Goal: Task Accomplishment & Management: Manage account settings

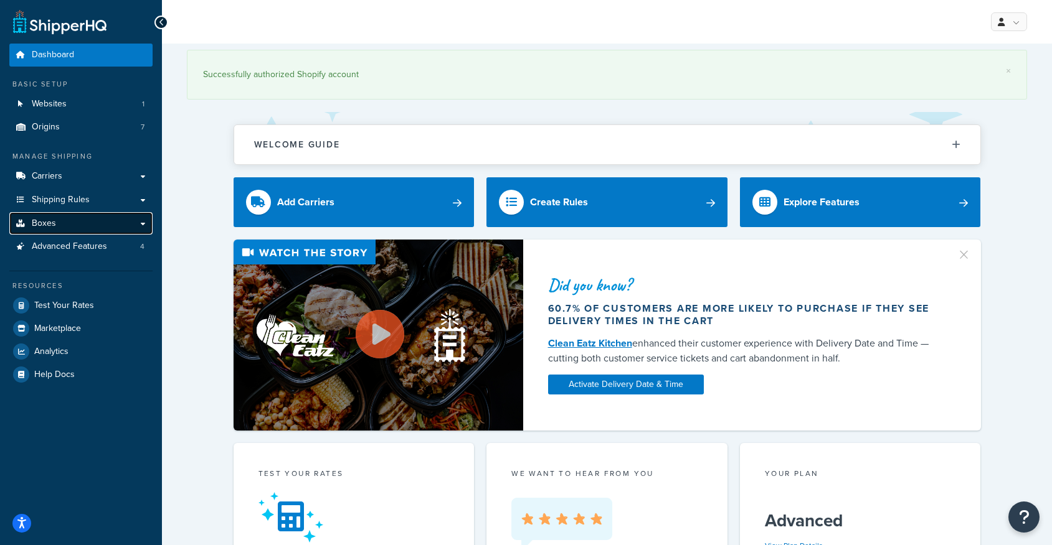
click at [77, 229] on link "Boxes" at bounding box center [80, 223] width 143 height 23
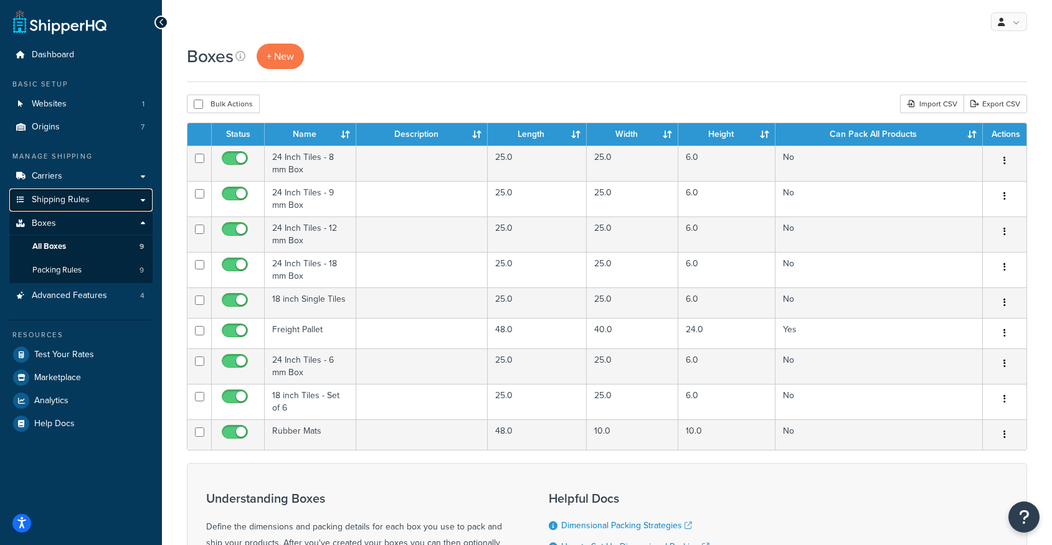
click at [113, 201] on link "Shipping Rules" at bounding box center [80, 200] width 143 height 23
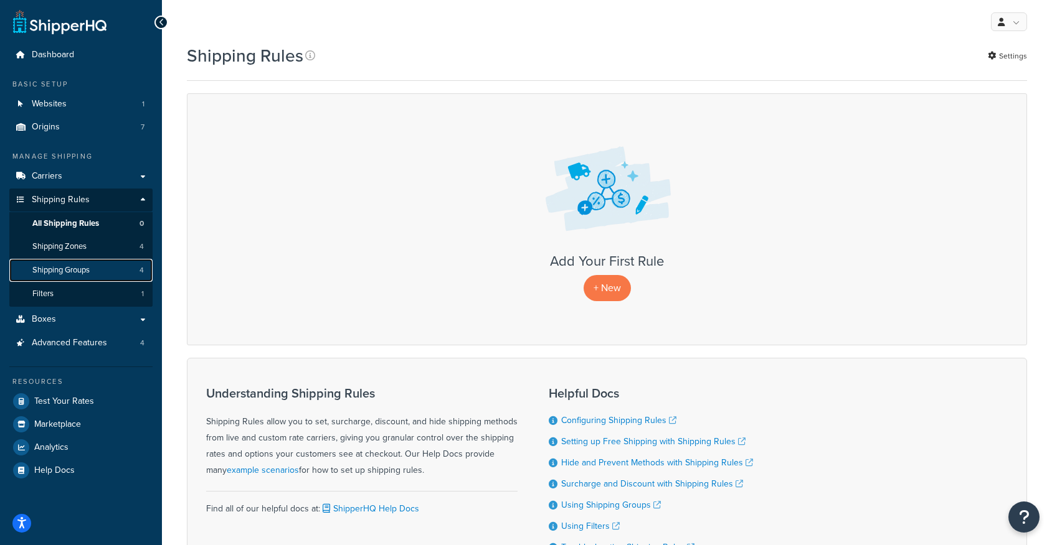
click at [94, 268] on link "Shipping Groups 4" at bounding box center [80, 270] width 143 height 23
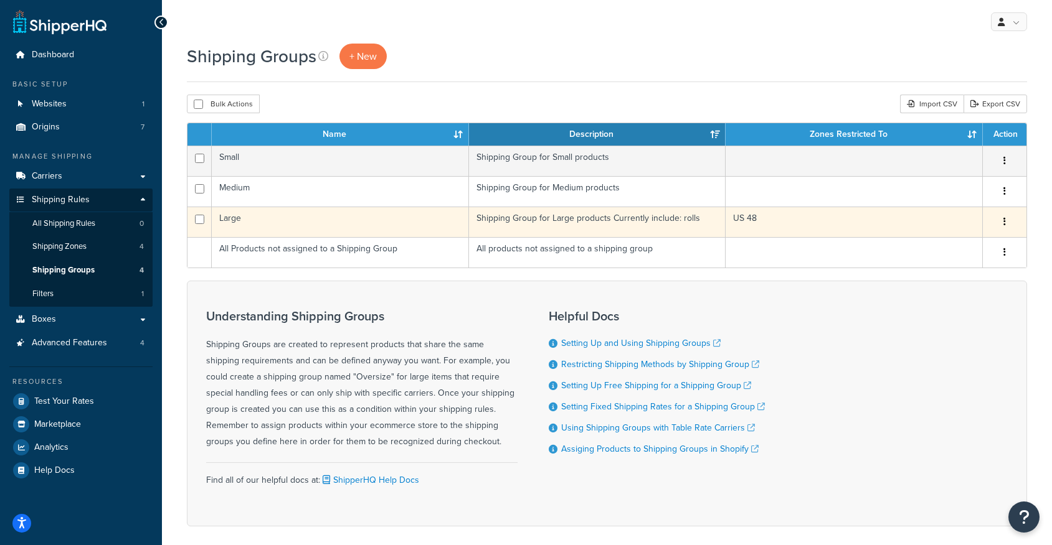
click at [232, 222] on td "Large" at bounding box center [340, 222] width 257 height 31
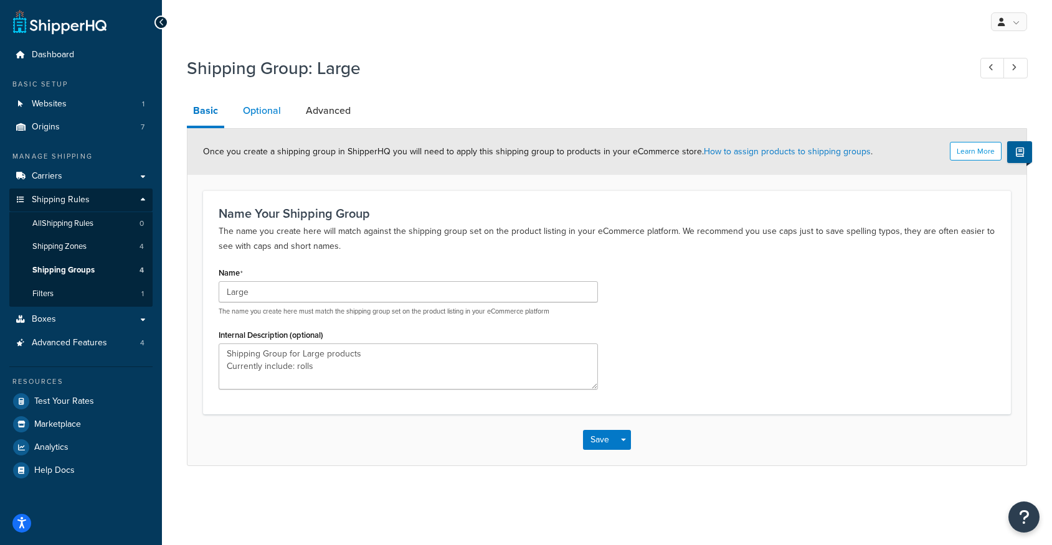
click at [252, 115] on link "Optional" at bounding box center [262, 111] width 50 height 30
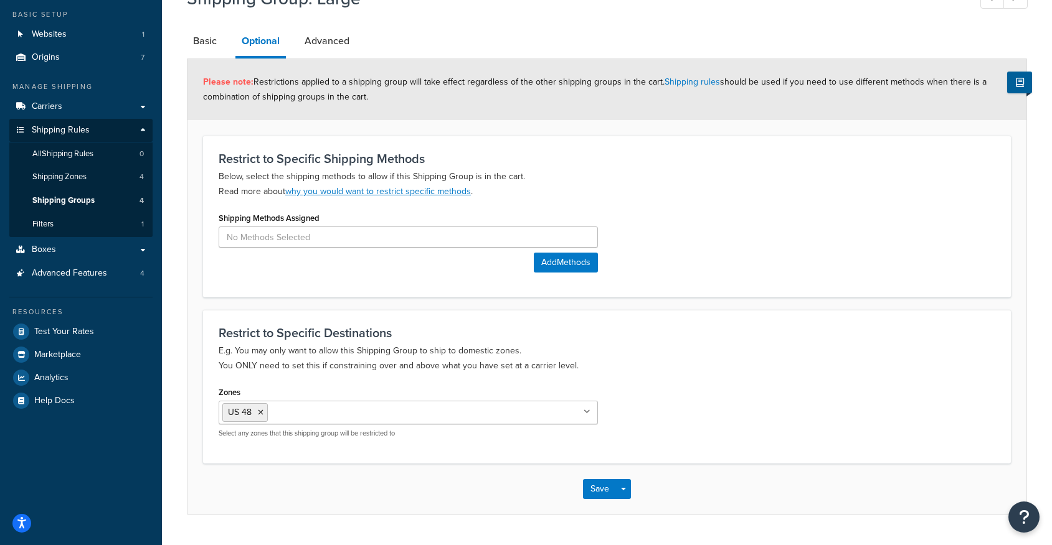
scroll to position [73, 0]
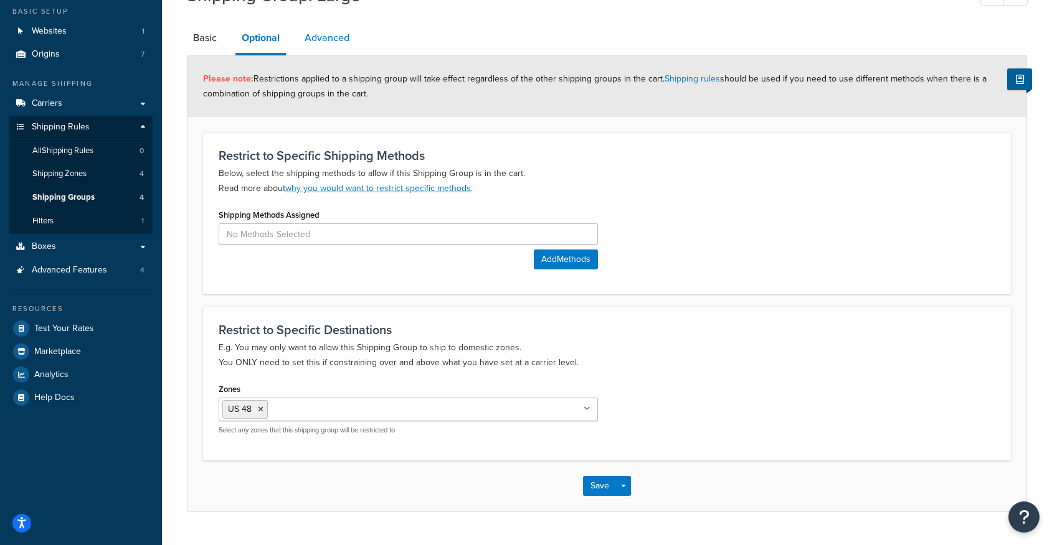
click at [318, 40] on link "Advanced" at bounding box center [326, 38] width 57 height 30
select select "60"
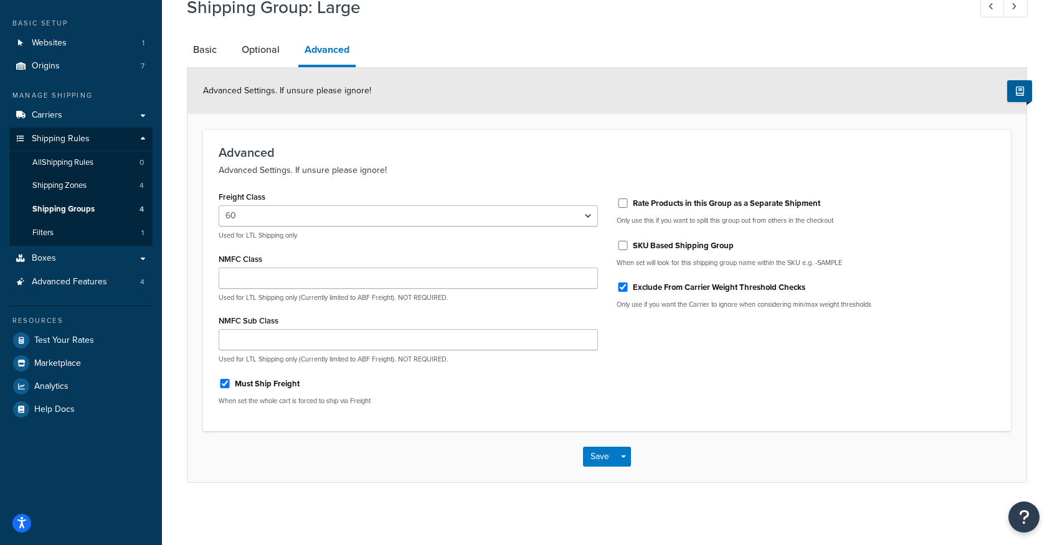
scroll to position [61, 0]
click at [268, 392] on div "Must Ship Freight When set the whole cart is forced to ship via Freight" at bounding box center [408, 390] width 379 height 32
click at [258, 385] on label "Must Ship Freight" at bounding box center [267, 384] width 65 height 11
click at [231, 385] on input "Must Ship Freight" at bounding box center [225, 383] width 12 height 9
checkbox input "false"
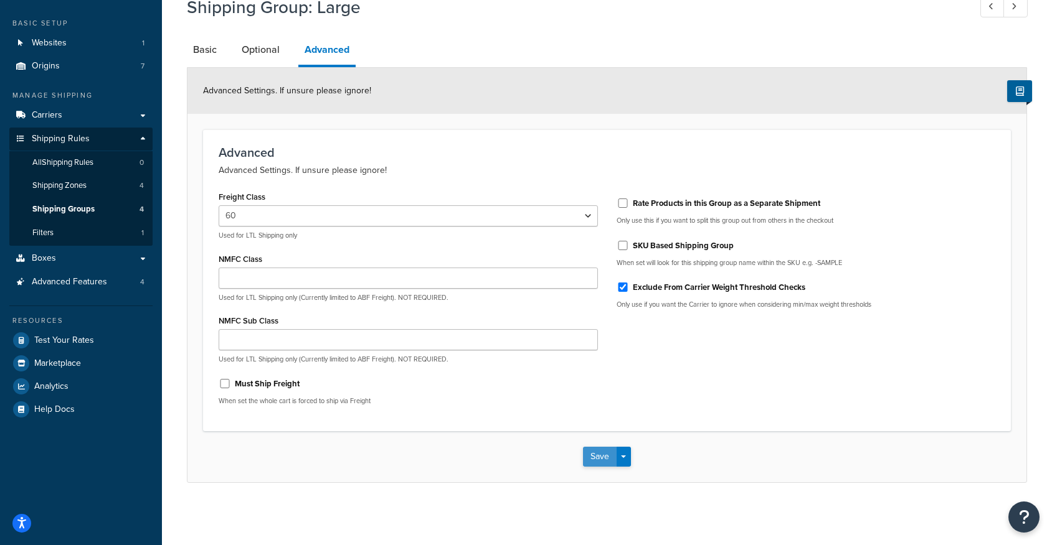
click at [607, 460] on button "Save" at bounding box center [600, 457] width 34 height 20
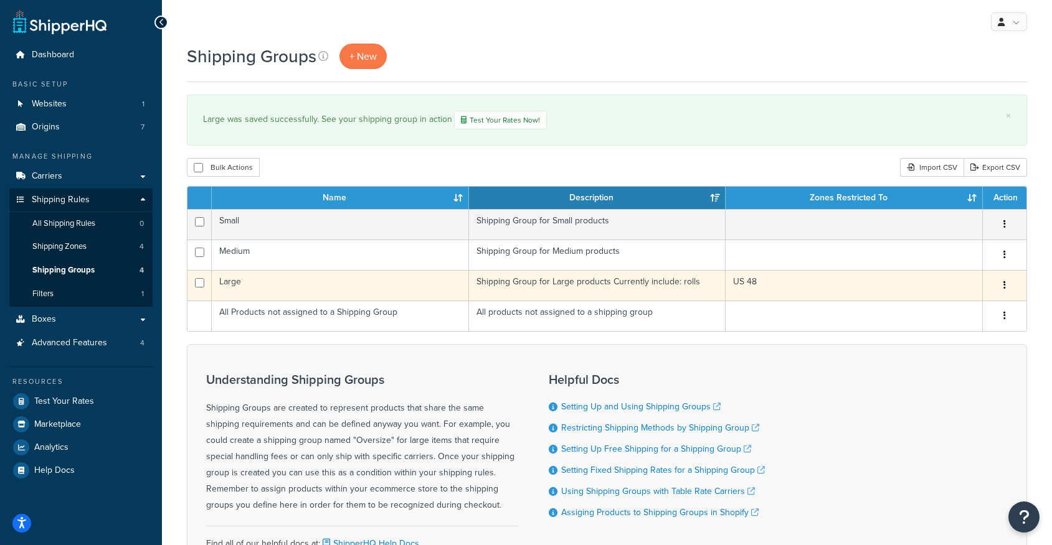
click at [229, 273] on td "Large" at bounding box center [340, 285] width 257 height 31
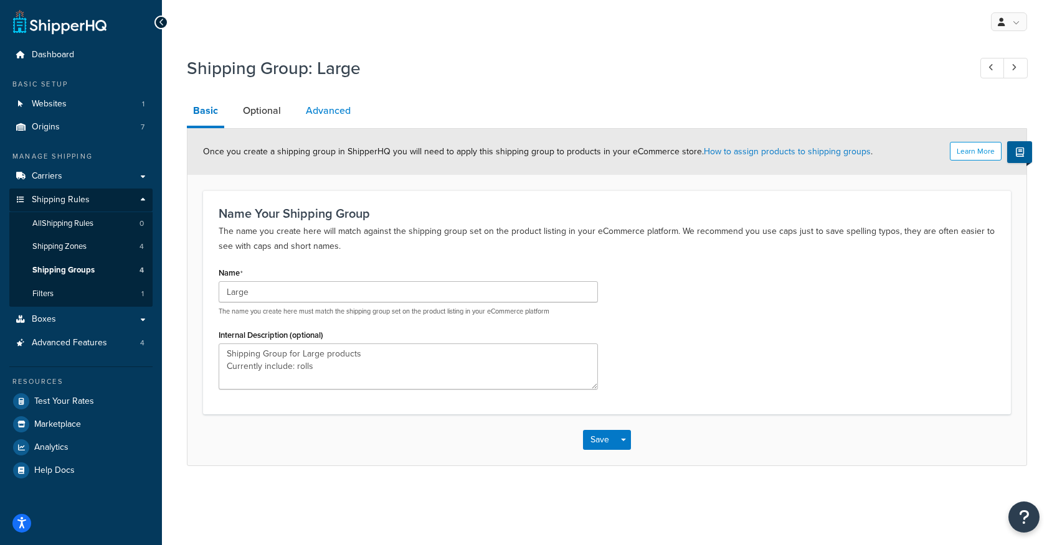
click at [314, 112] on link "Advanced" at bounding box center [328, 111] width 57 height 30
select select "60"
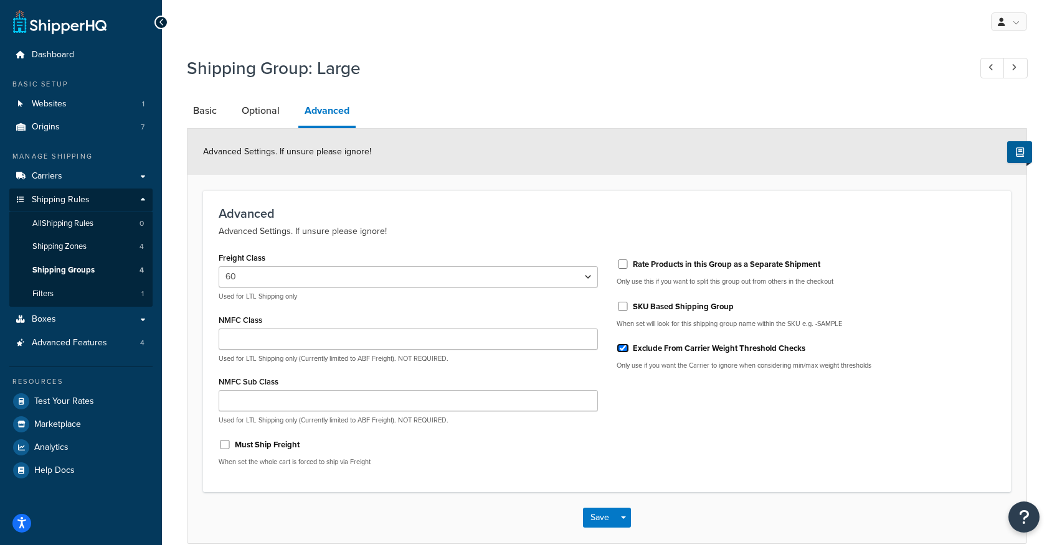
click at [625, 348] on input "Exclude From Carrier Weight Threshold Checks" at bounding box center [622, 348] width 12 height 9
checkbox input "false"
click at [598, 521] on button "Save" at bounding box center [600, 518] width 34 height 20
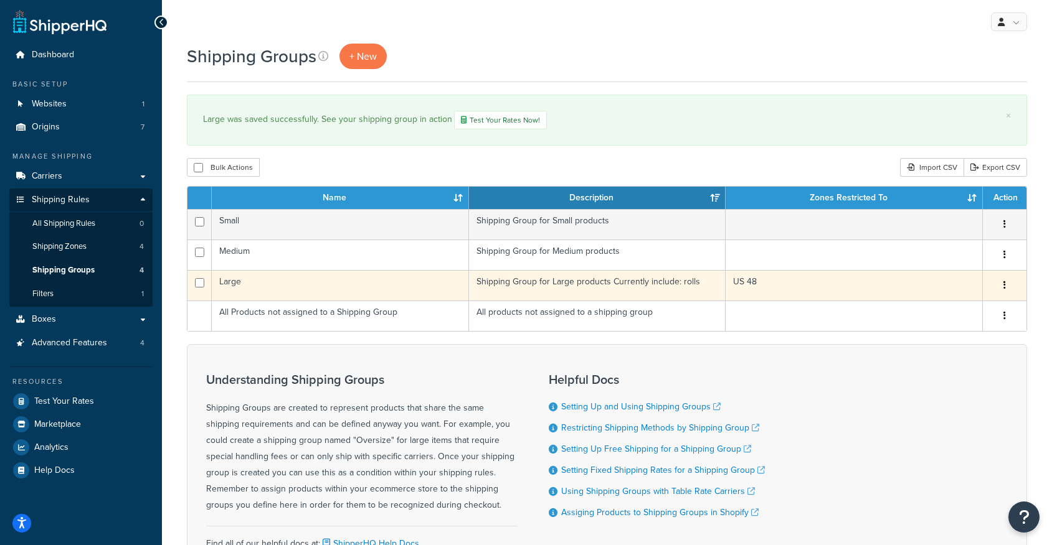
click at [232, 279] on td "Large" at bounding box center [340, 285] width 257 height 31
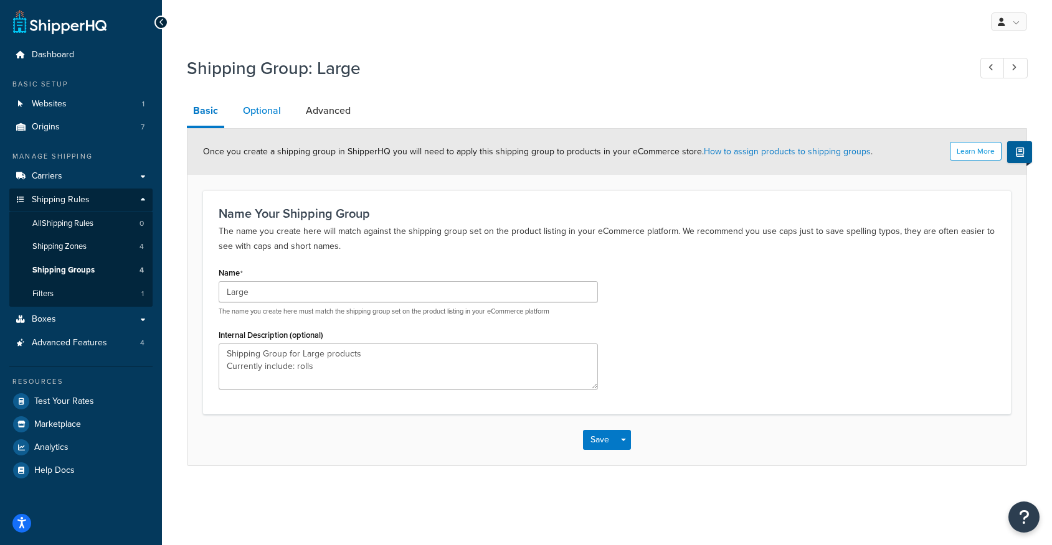
click at [258, 111] on link "Optional" at bounding box center [262, 111] width 50 height 30
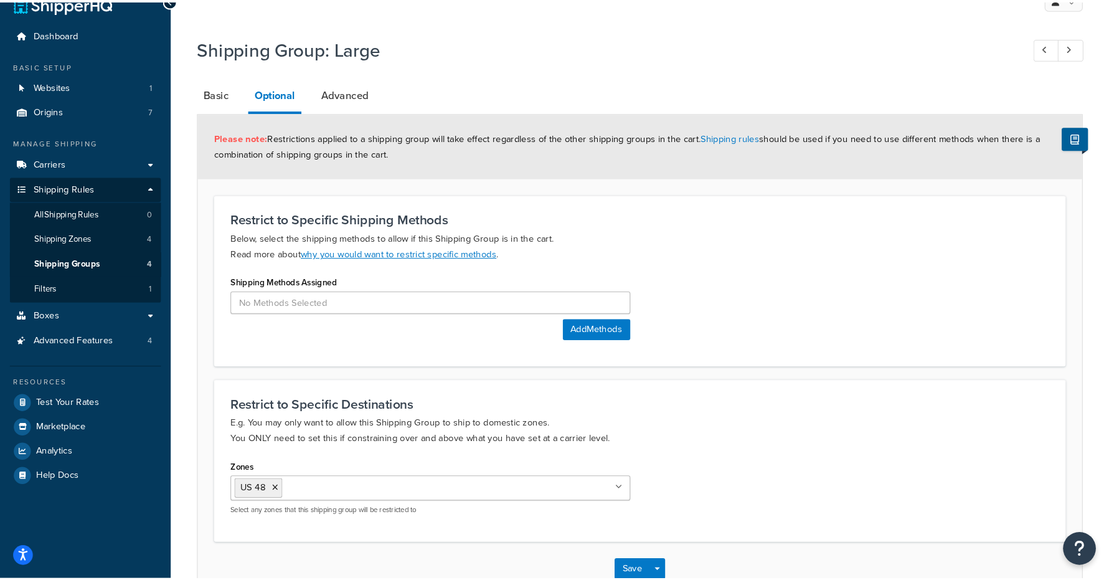
scroll to position [22, 0]
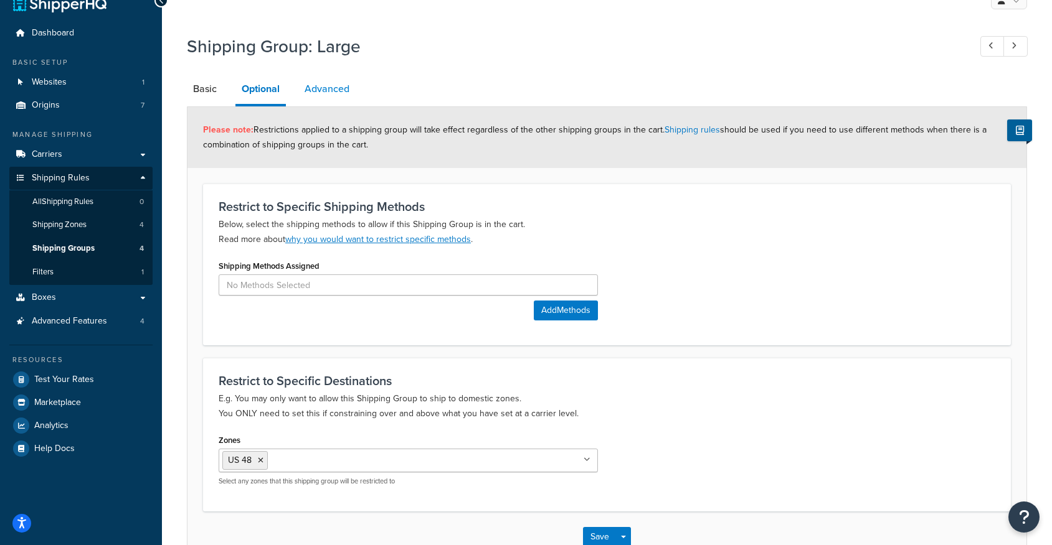
click at [330, 88] on link "Advanced" at bounding box center [326, 89] width 57 height 30
select select "60"
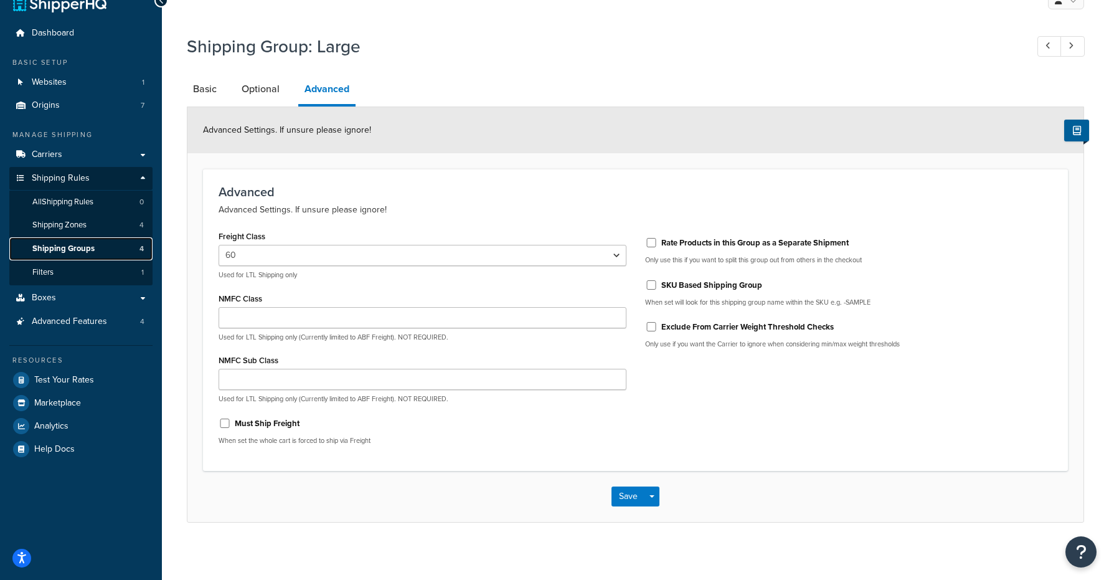
click at [98, 247] on link "Shipping Groups 4" at bounding box center [80, 248] width 143 height 23
click at [623, 504] on button "Save" at bounding box center [628, 496] width 34 height 20
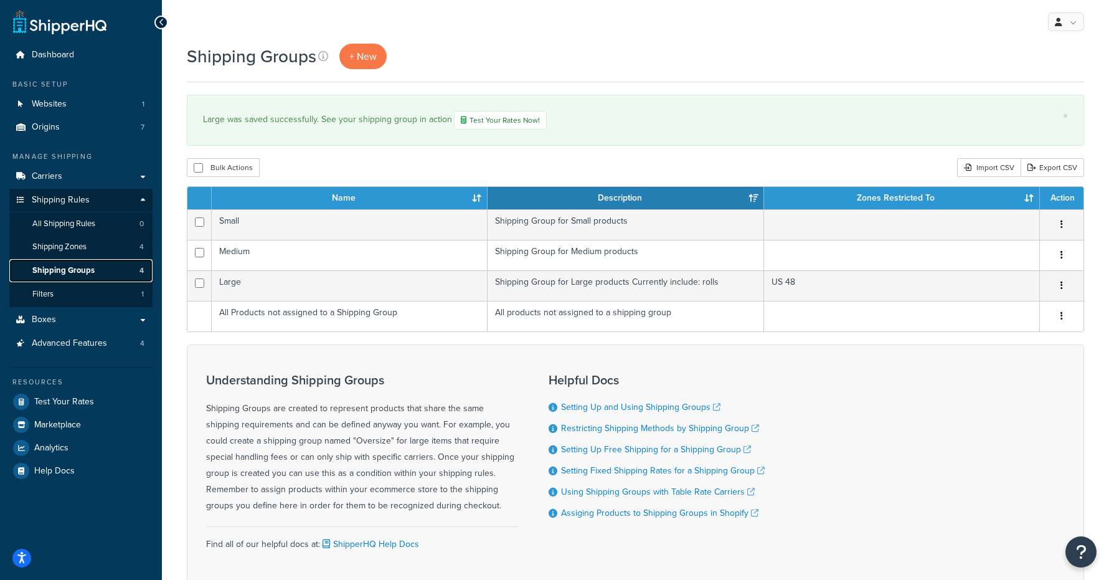
click at [141, 263] on link "Shipping Groups 4" at bounding box center [80, 270] width 143 height 23
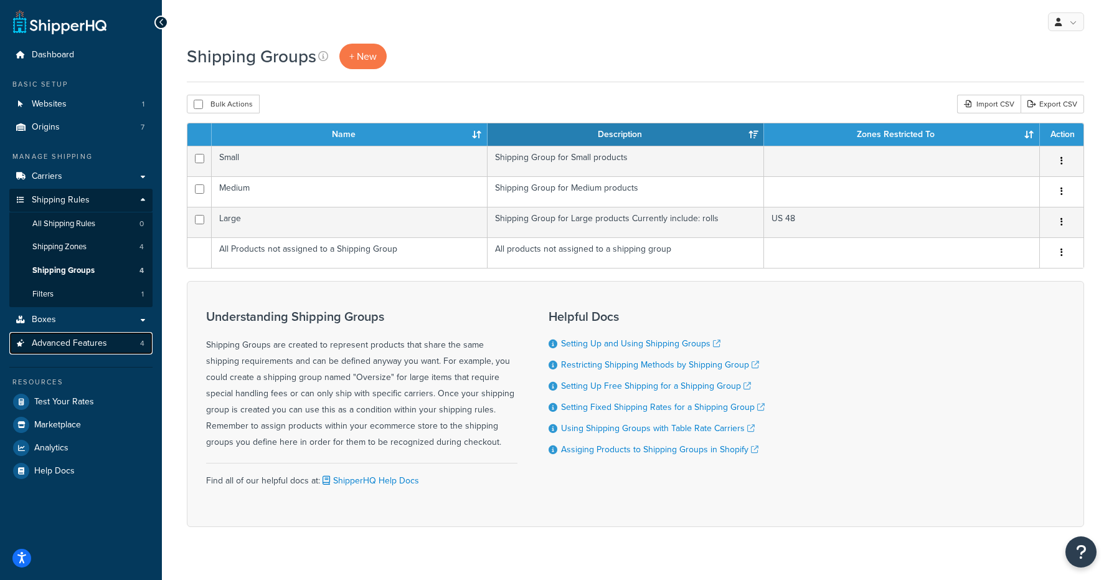
click at [98, 335] on link "Advanced Features 4" at bounding box center [80, 343] width 143 height 23
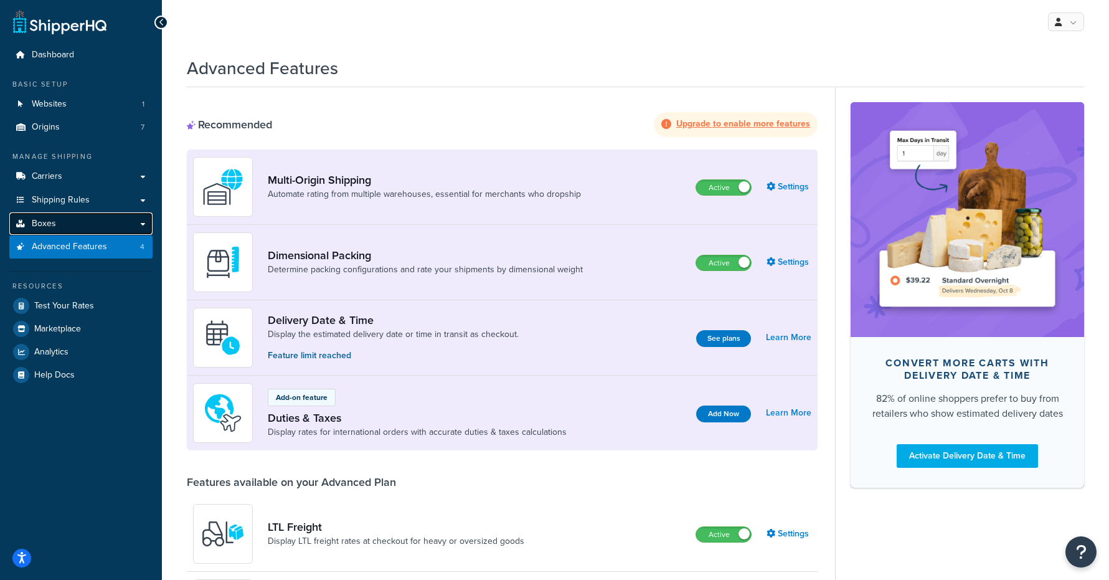
click at [121, 222] on link "Boxes" at bounding box center [80, 223] width 143 height 23
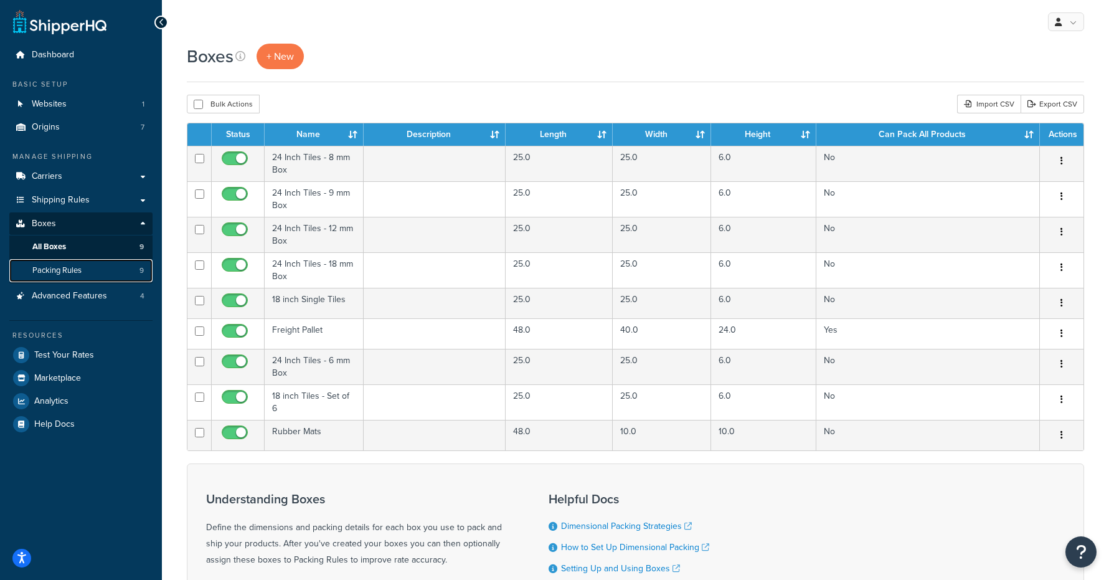
click at [108, 268] on link "Packing Rules 9" at bounding box center [80, 270] width 143 height 23
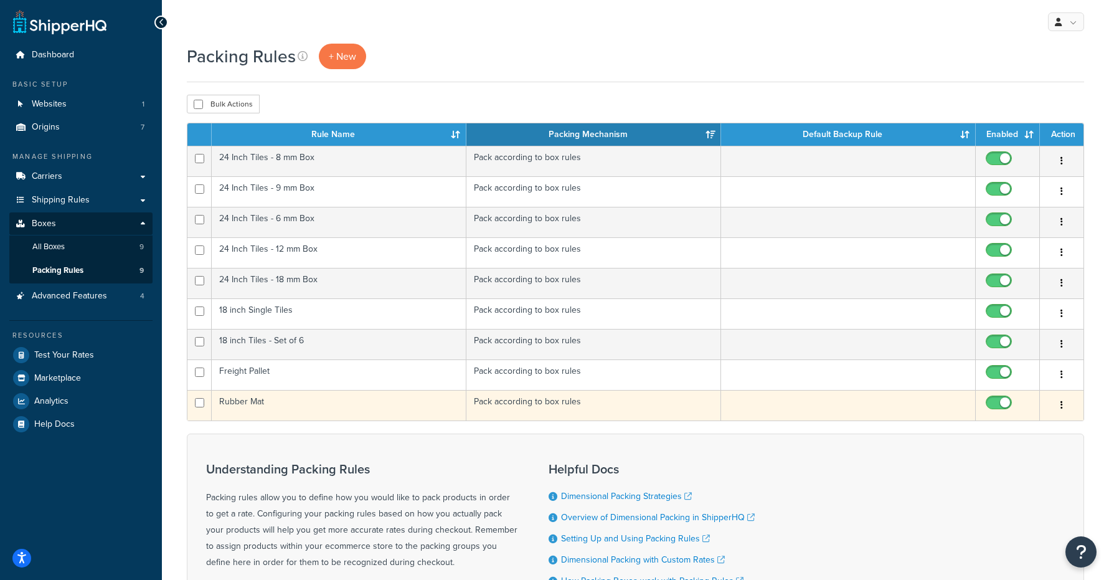
click at [248, 404] on td "Rubber Mat" at bounding box center [339, 405] width 255 height 31
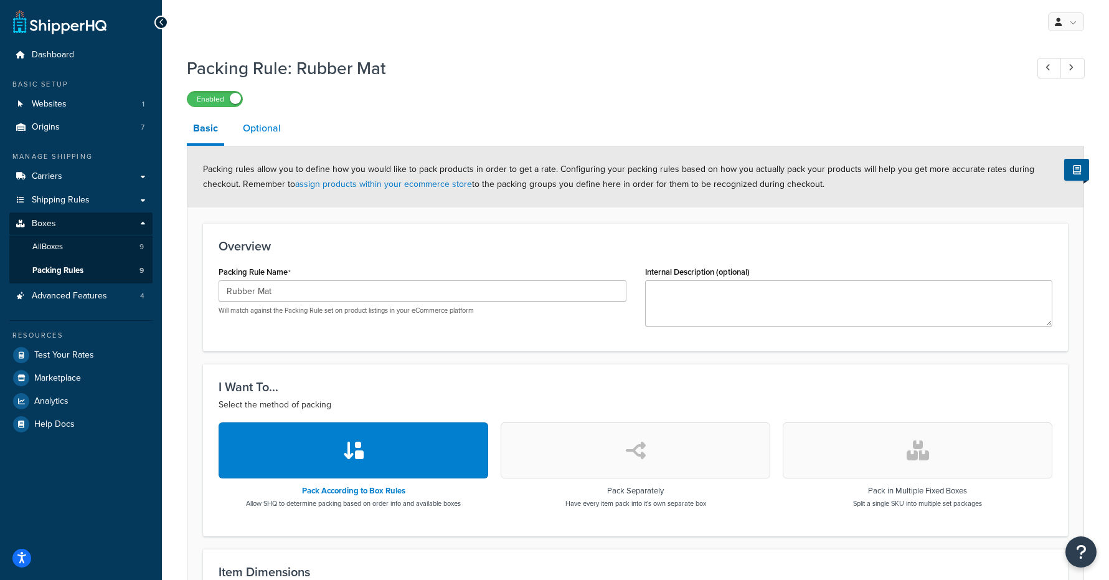
click at [252, 142] on link "Optional" at bounding box center [262, 128] width 50 height 30
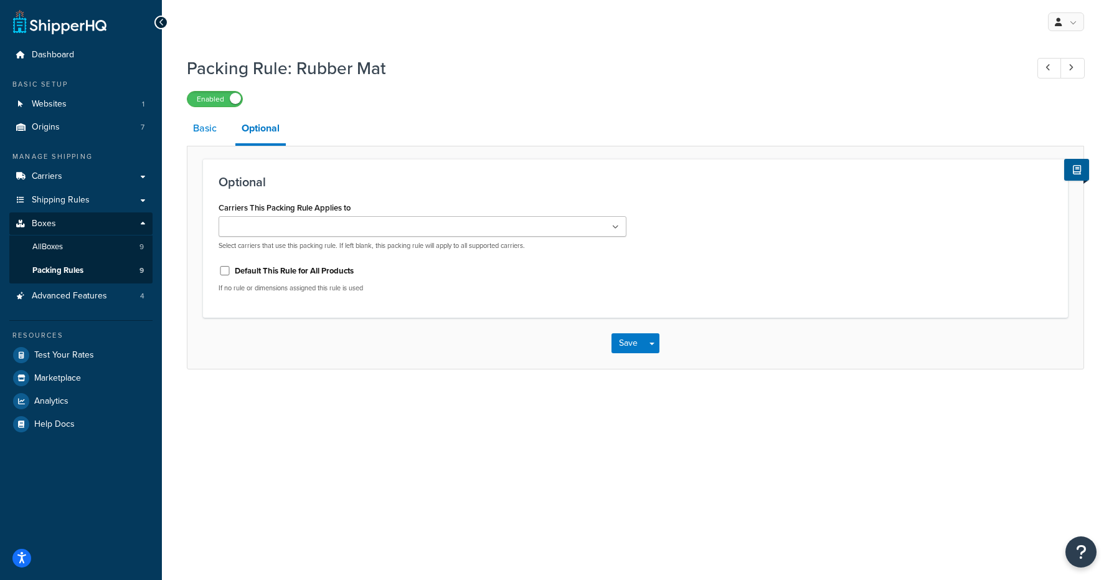
click at [215, 129] on link "Basic" at bounding box center [205, 128] width 36 height 30
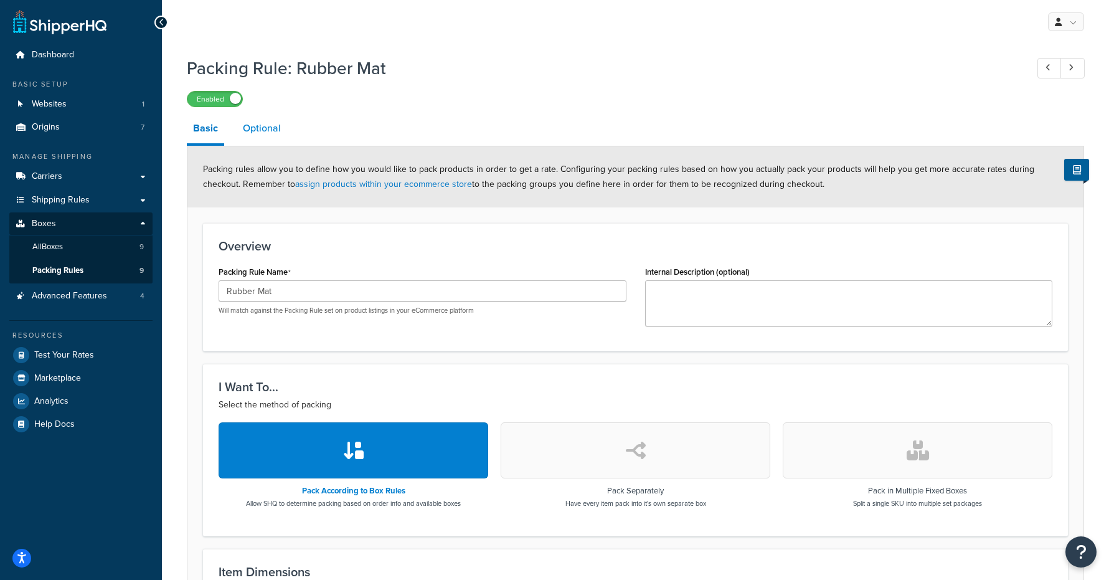
click at [260, 120] on link "Optional" at bounding box center [262, 128] width 50 height 30
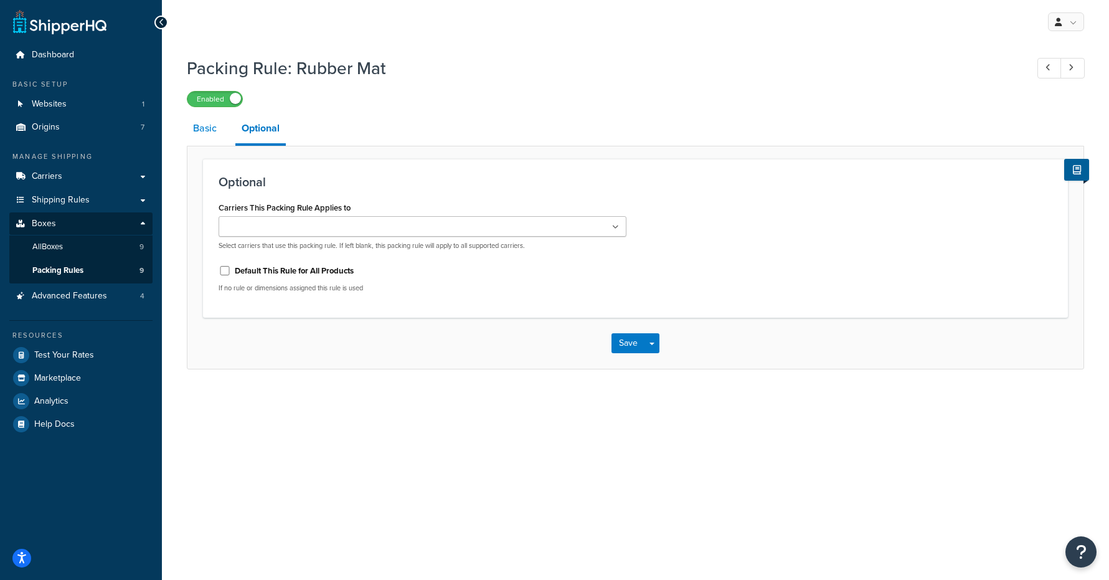
click at [213, 133] on link "Basic" at bounding box center [205, 128] width 36 height 30
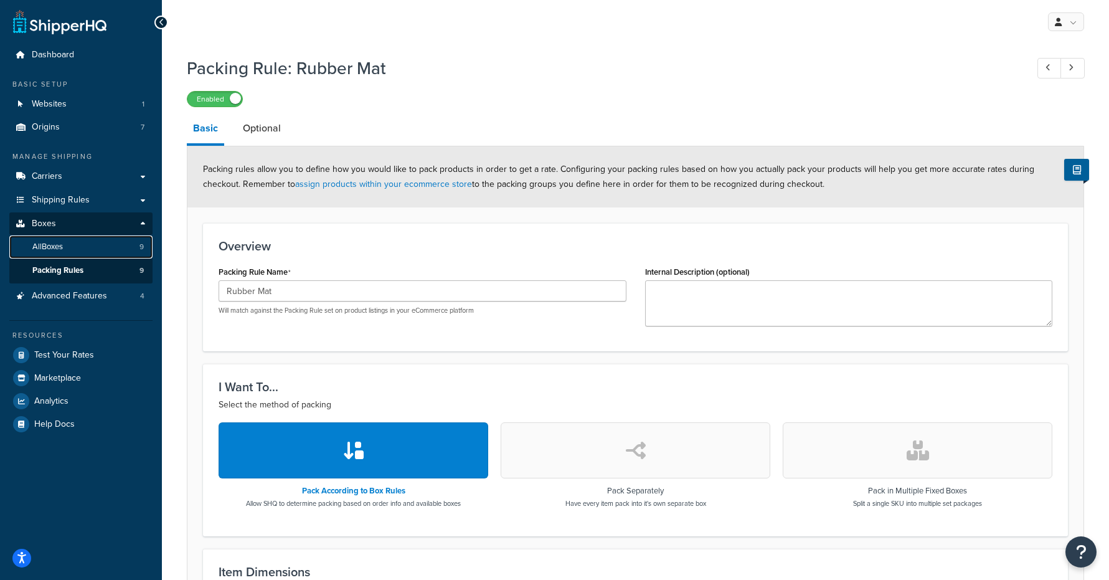
click at [78, 255] on link "All Boxes 9" at bounding box center [80, 246] width 143 height 23
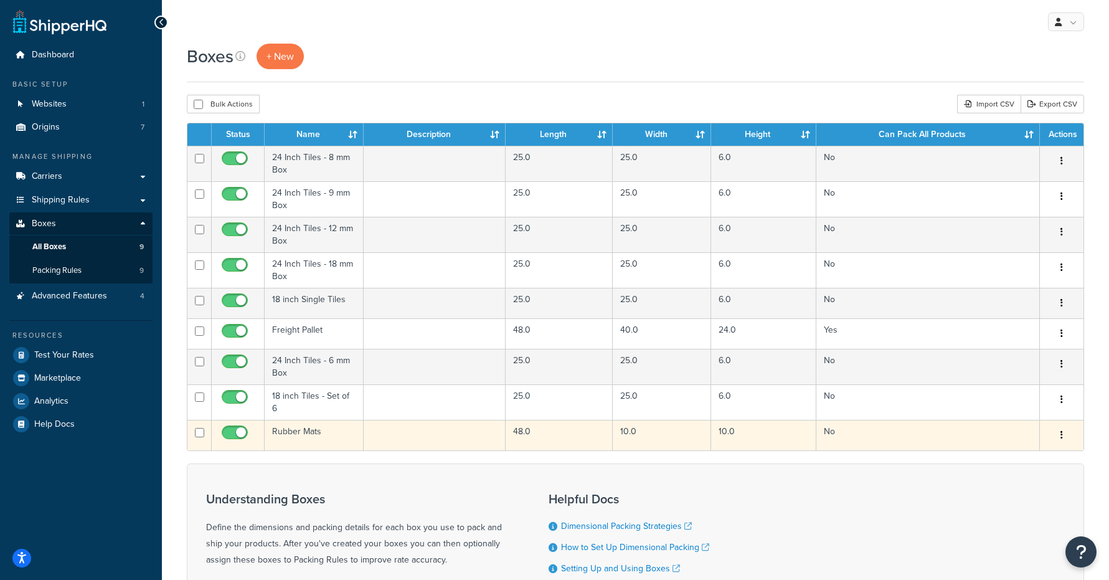
click at [296, 426] on td "Rubber Mats" at bounding box center [314, 435] width 99 height 31
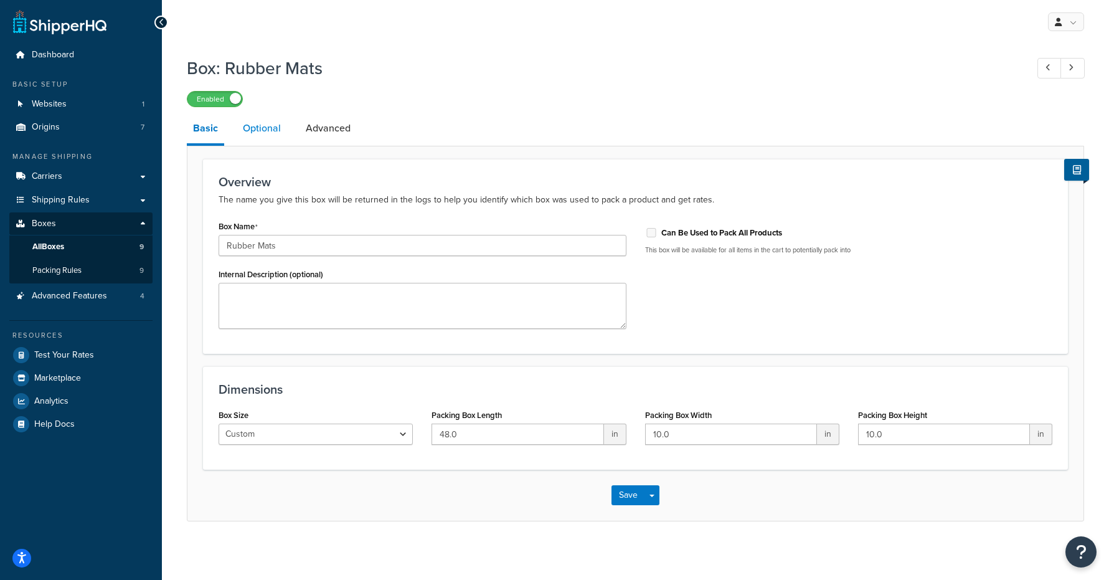
click at [248, 125] on link "Optional" at bounding box center [262, 128] width 50 height 30
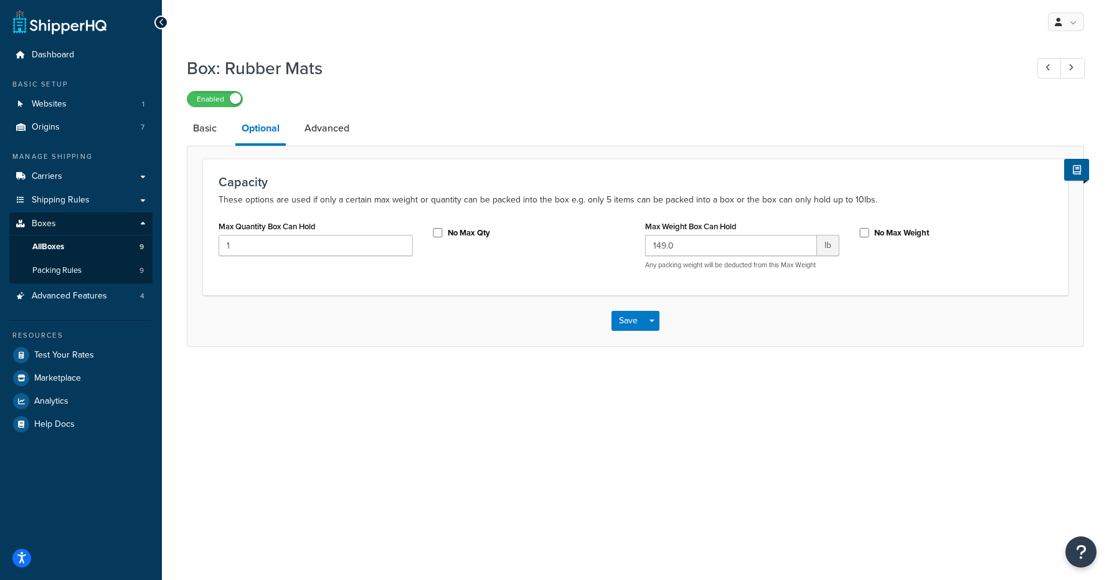
click at [326, 127] on link "Advanced" at bounding box center [326, 128] width 57 height 30
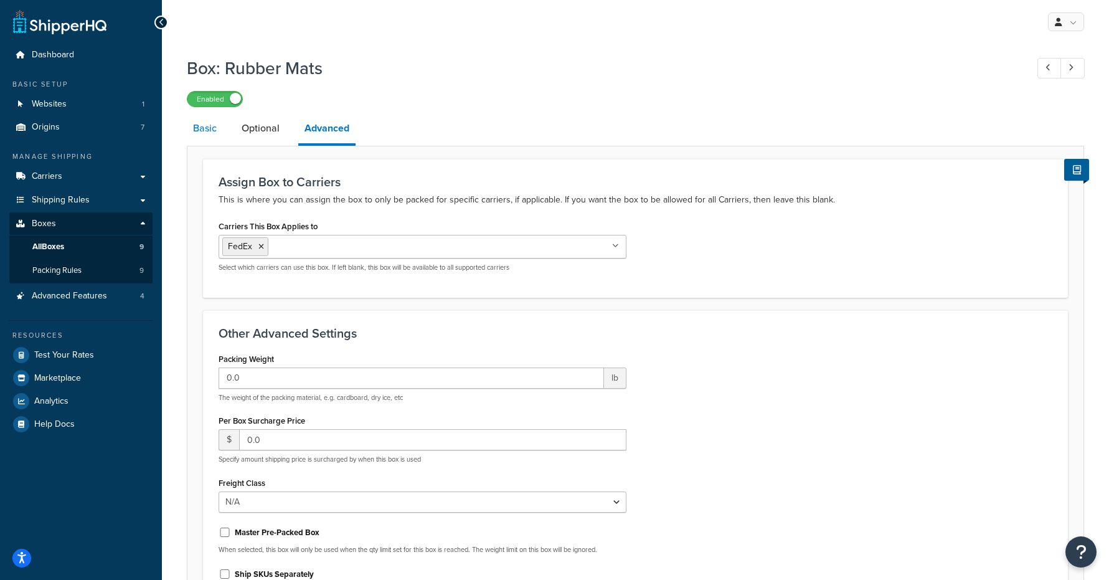
click at [196, 130] on link "Basic" at bounding box center [205, 128] width 36 height 30
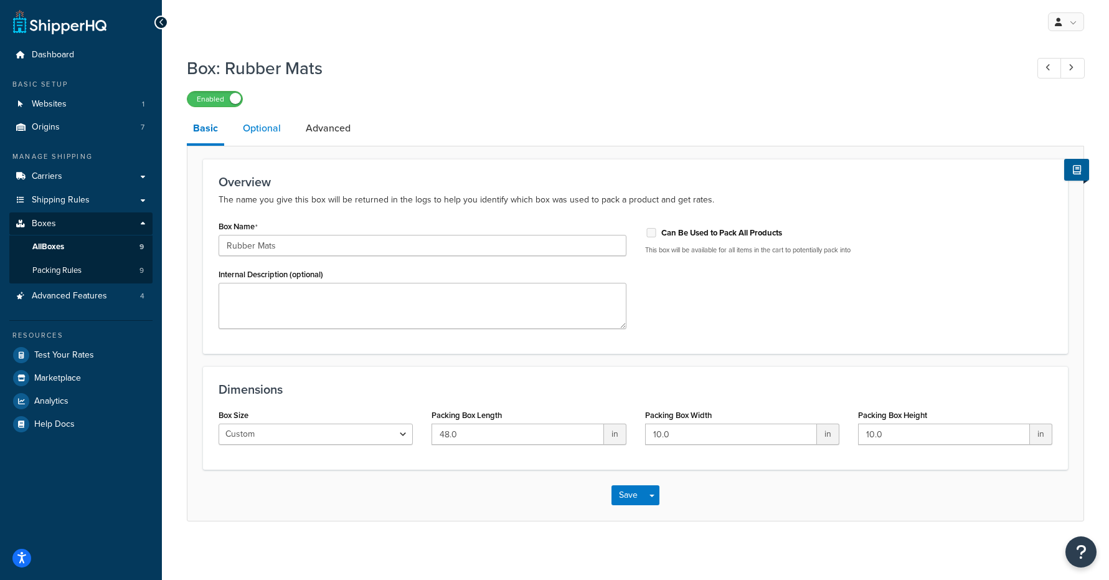
click at [262, 127] on link "Optional" at bounding box center [262, 128] width 50 height 30
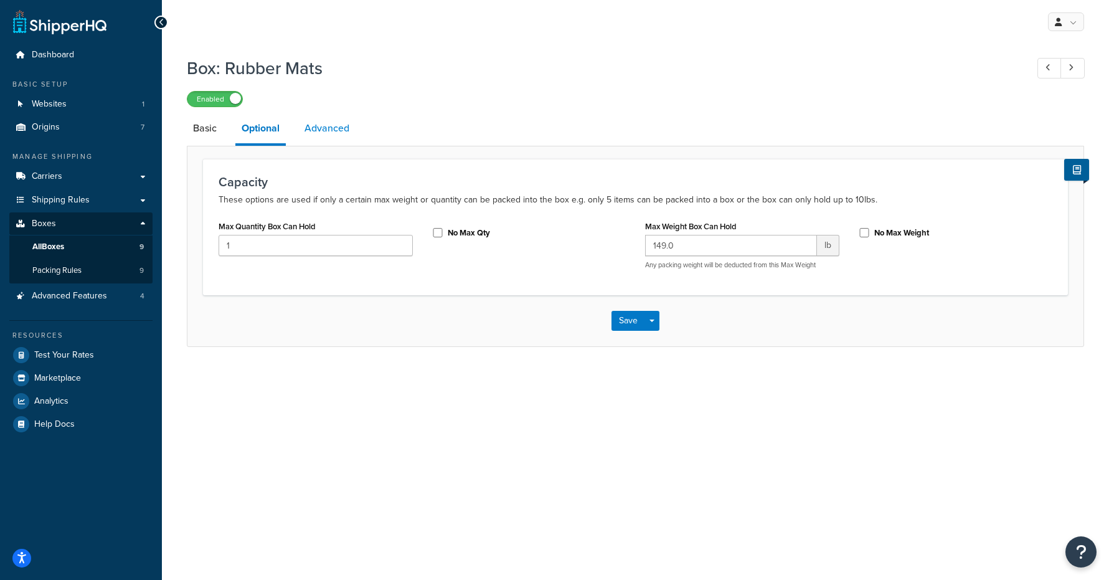
click at [329, 126] on link "Advanced" at bounding box center [326, 128] width 57 height 30
